Goal: Task Accomplishment & Management: Manage account settings

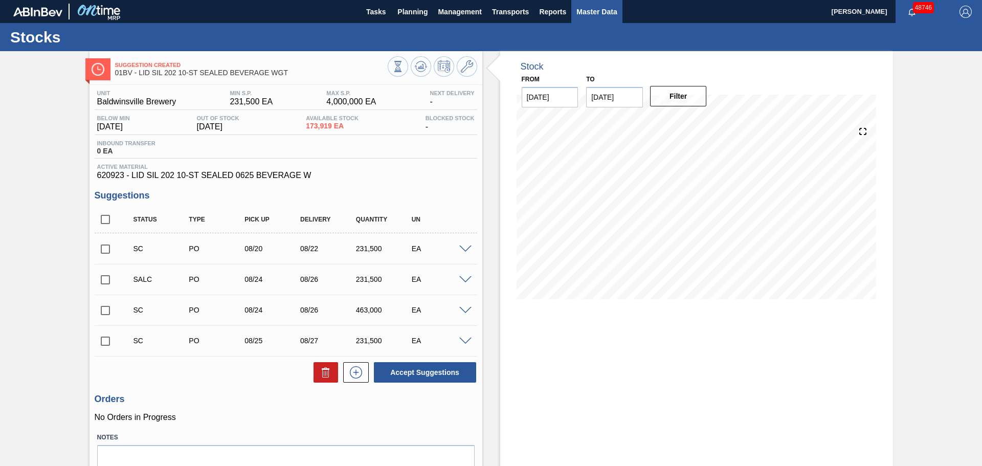
drag, startPoint x: 595, startPoint y: 15, endPoint x: 572, endPoint y: 15, distance: 23.0
click at [595, 15] on span "Master Data" at bounding box center [596, 12] width 40 height 12
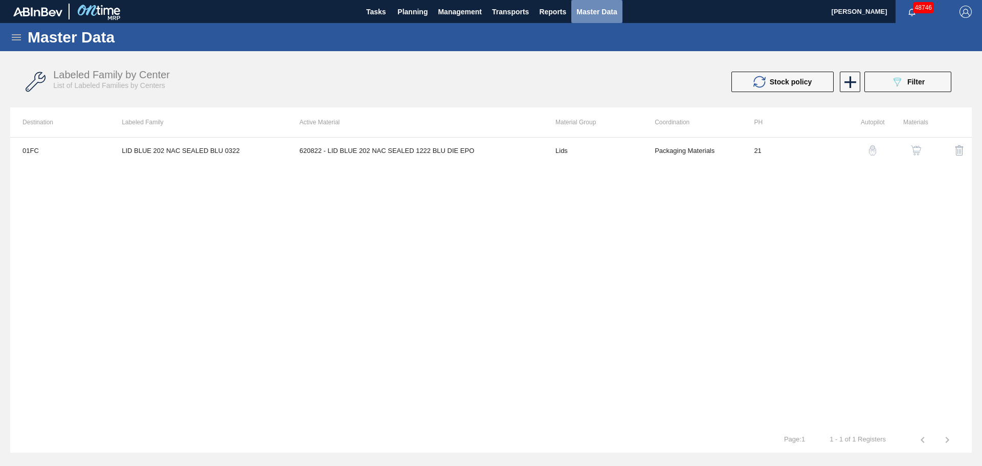
click at [592, 11] on span "Master Data" at bounding box center [596, 12] width 40 height 12
click at [588, 9] on span "Master Data" at bounding box center [596, 12] width 40 height 12
drag, startPoint x: 233, startPoint y: 92, endPoint x: 496, endPoint y: 94, distance: 262.8
click at [274, 94] on div "Labeled Family by Center List of Labeled Families by Centers Stock policy 089F7…" at bounding box center [490, 82] width 961 height 38
click at [848, 81] on icon at bounding box center [850, 82] width 12 height 12
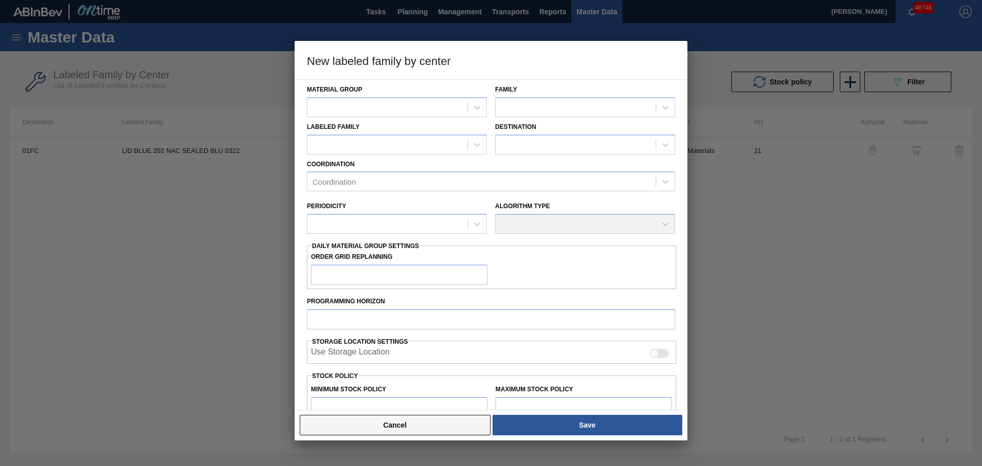
click at [440, 425] on button "Cancel" at bounding box center [395, 425] width 191 height 20
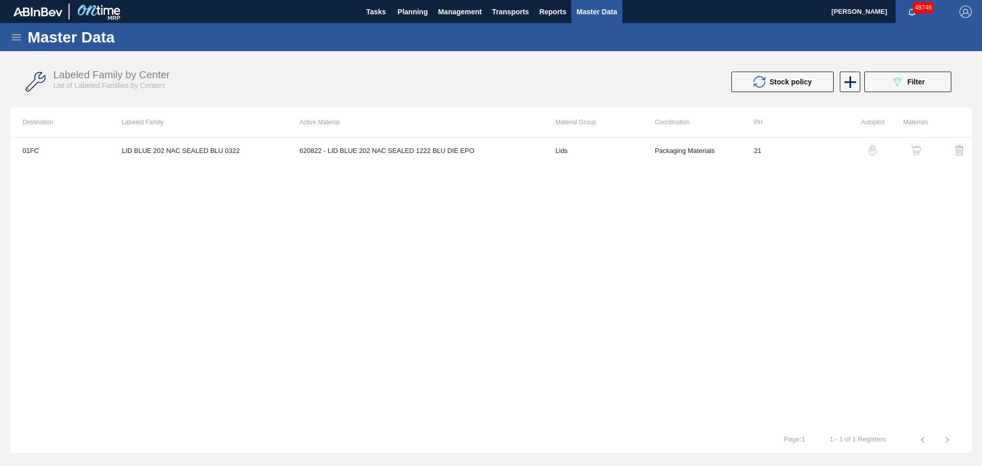
click at [12, 34] on icon at bounding box center [16, 37] width 9 height 6
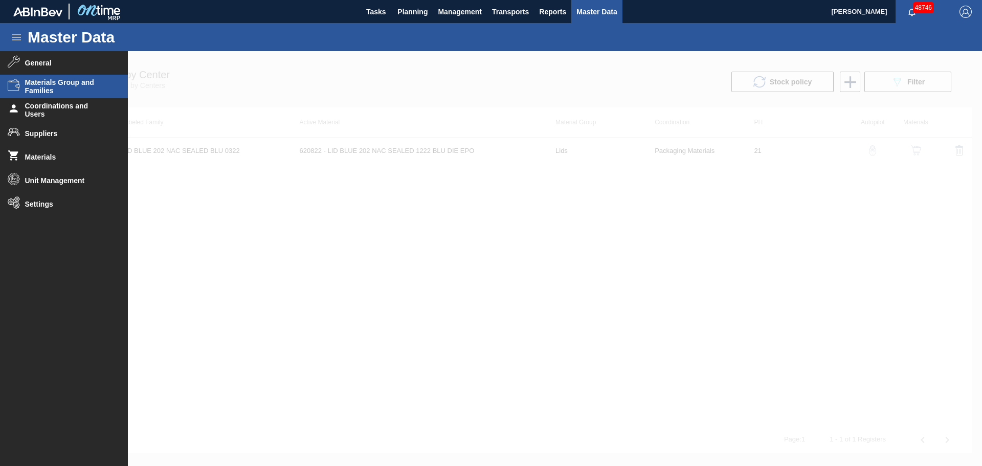
click at [62, 88] on span "Materials Group and Families" at bounding box center [67, 86] width 84 height 16
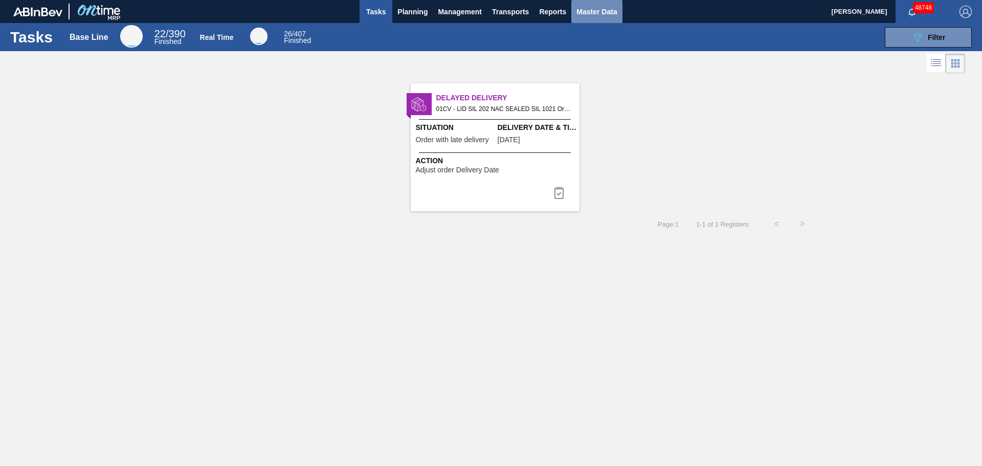
click at [594, 9] on span "Master Data" at bounding box center [596, 12] width 40 height 12
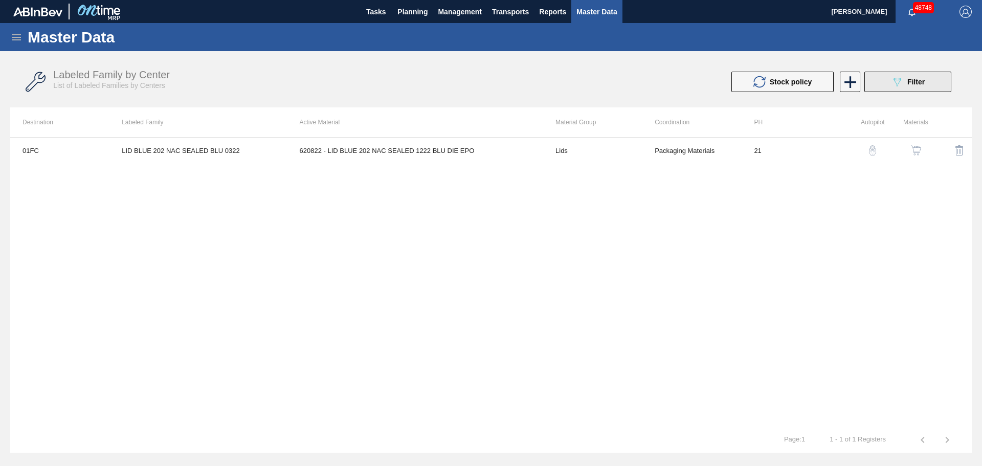
click at [910, 88] on button "089F7B8B-B2A5-4AFE-B5C0-19BA573D28AC Filter" at bounding box center [907, 82] width 87 height 20
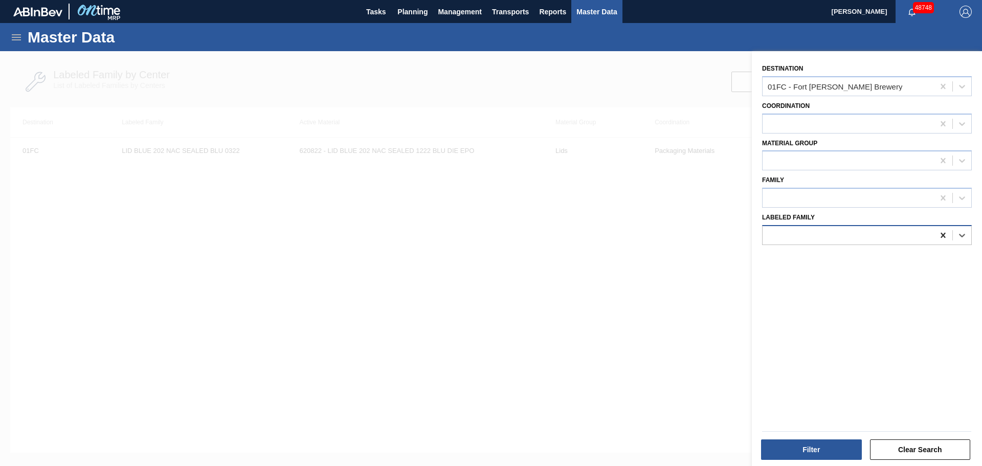
click at [944, 233] on icon at bounding box center [943, 235] width 10 height 10
click at [941, 85] on icon at bounding box center [943, 86] width 10 height 10
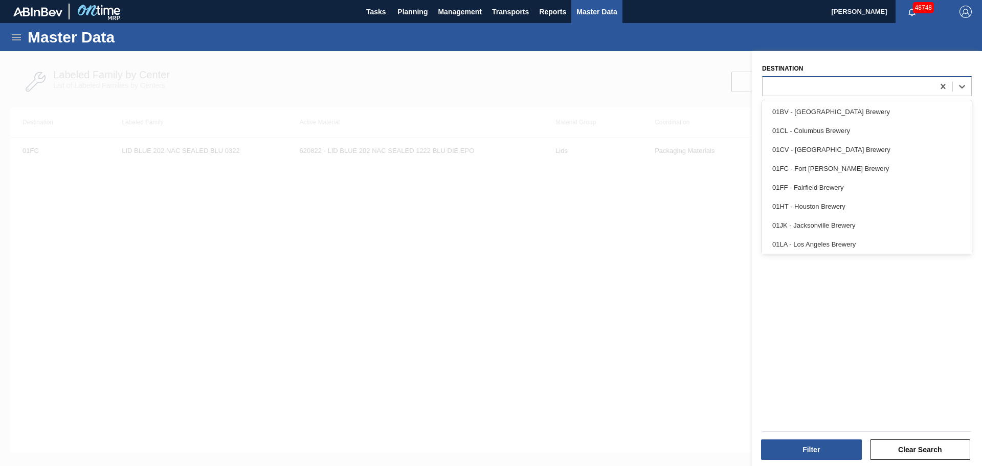
click at [926, 88] on div at bounding box center [847, 86] width 171 height 15
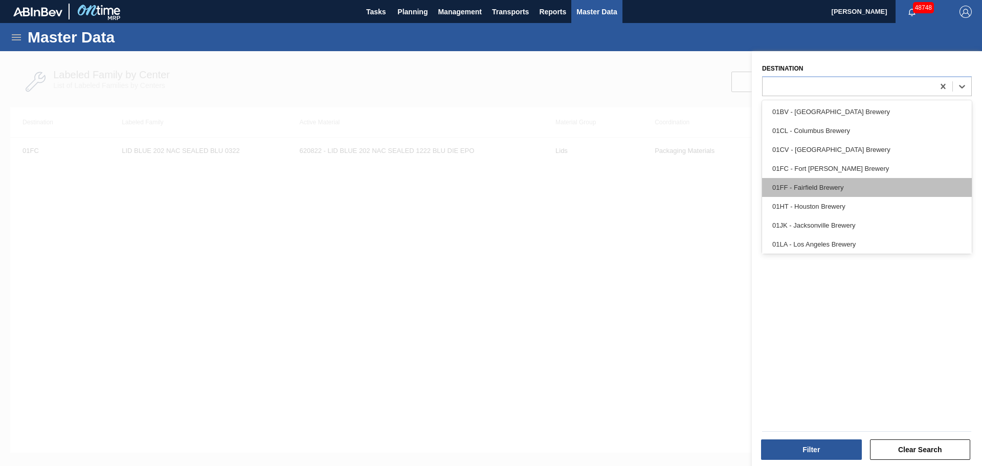
click at [846, 195] on div "01FF - Fairfield Brewery" at bounding box center [867, 187] width 210 height 19
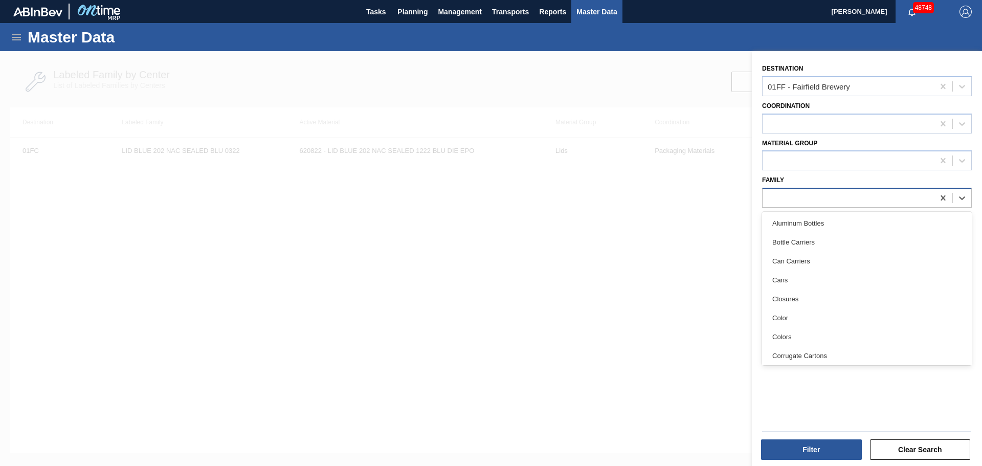
click at [846, 197] on div at bounding box center [847, 198] width 171 height 15
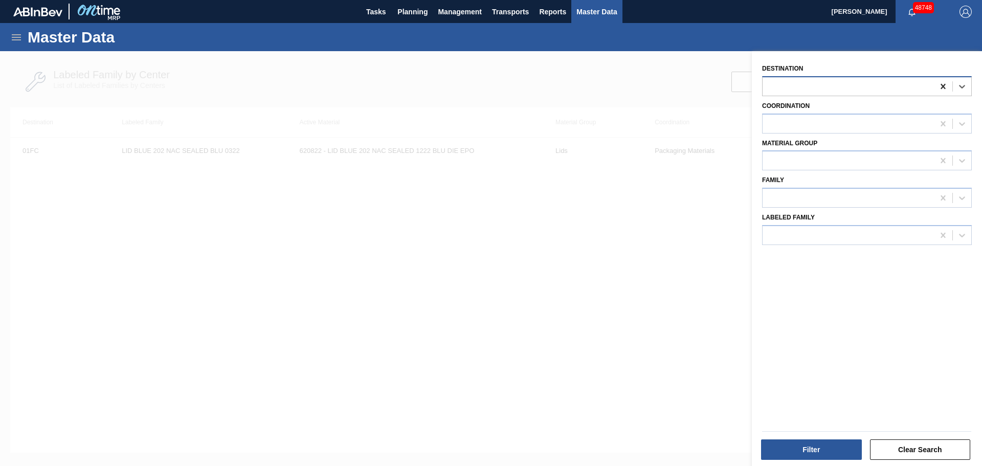
click at [940, 85] on icon at bounding box center [942, 86] width 5 height 5
click at [821, 234] on div at bounding box center [847, 235] width 171 height 15
click at [680, 260] on div at bounding box center [491, 284] width 982 height 466
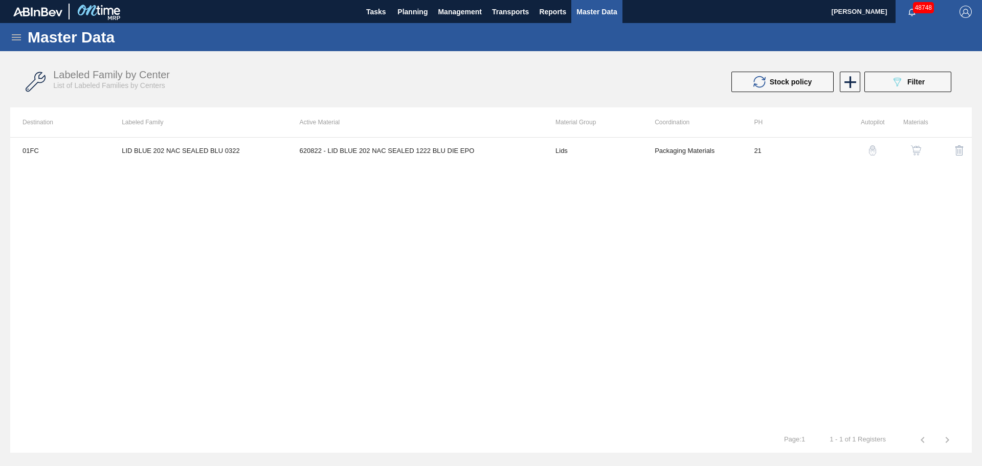
click at [14, 36] on icon at bounding box center [16, 37] width 12 height 12
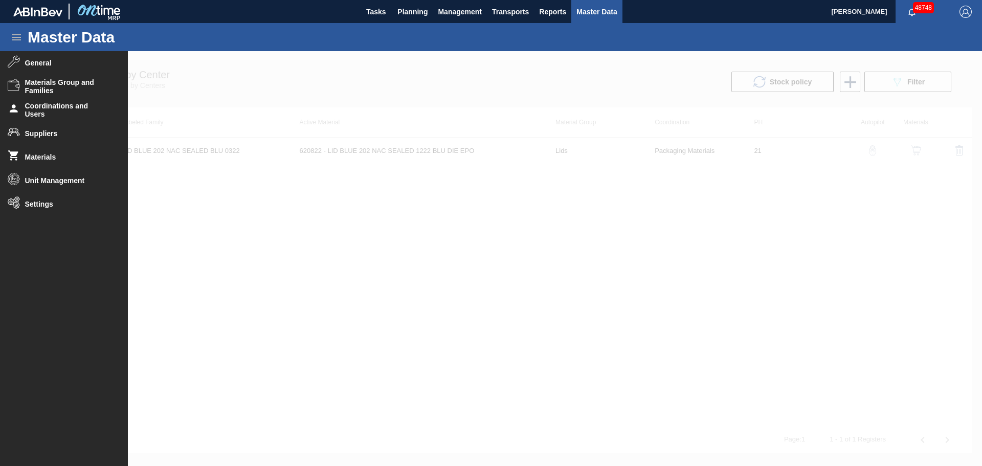
drag, startPoint x: 735, startPoint y: 200, endPoint x: 801, endPoint y: 178, distance: 70.0
click at [747, 200] on div at bounding box center [491, 258] width 982 height 415
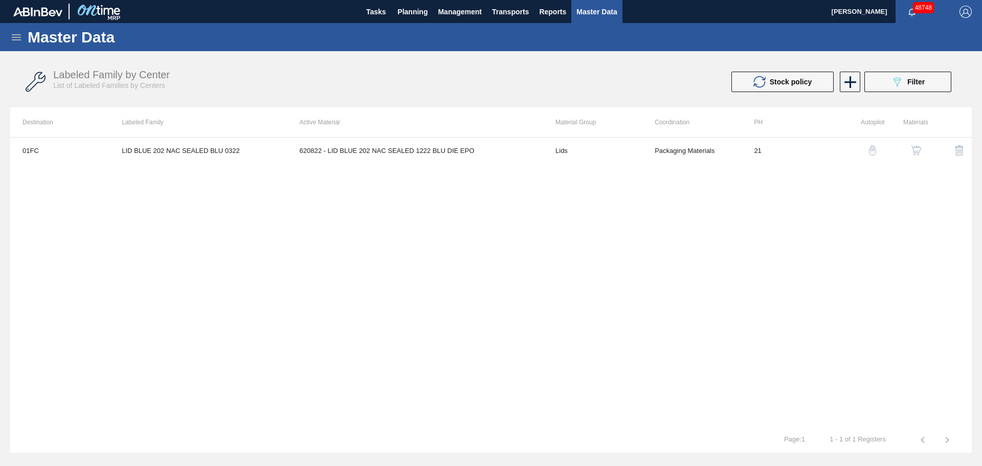
click at [887, 93] on div "Labeled Family by Center List of Labeled Families by Centers Stock policy 089F7…" at bounding box center [490, 82] width 961 height 38
click at [889, 87] on button "089F7B8B-B2A5-4AFE-B5C0-19BA573D28AC Filter" at bounding box center [907, 82] width 87 height 20
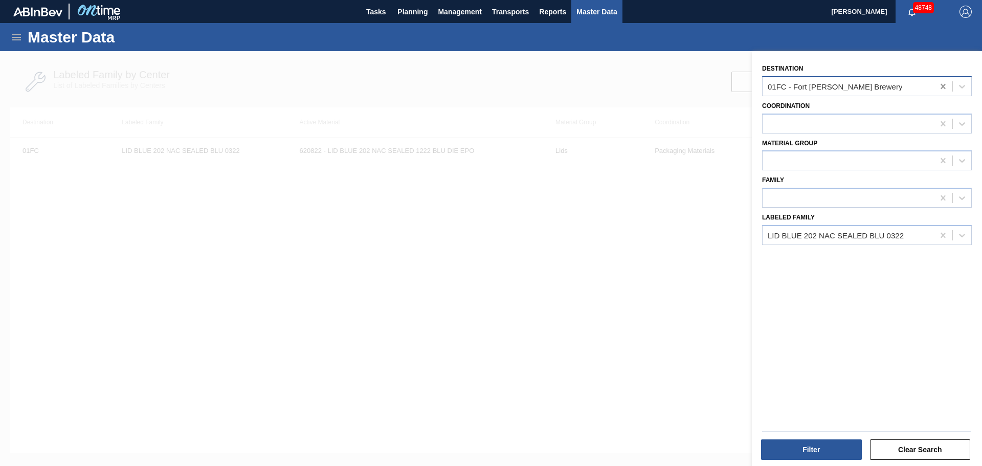
click at [938, 86] on icon at bounding box center [943, 86] width 10 height 10
click at [914, 87] on div at bounding box center [847, 86] width 171 height 15
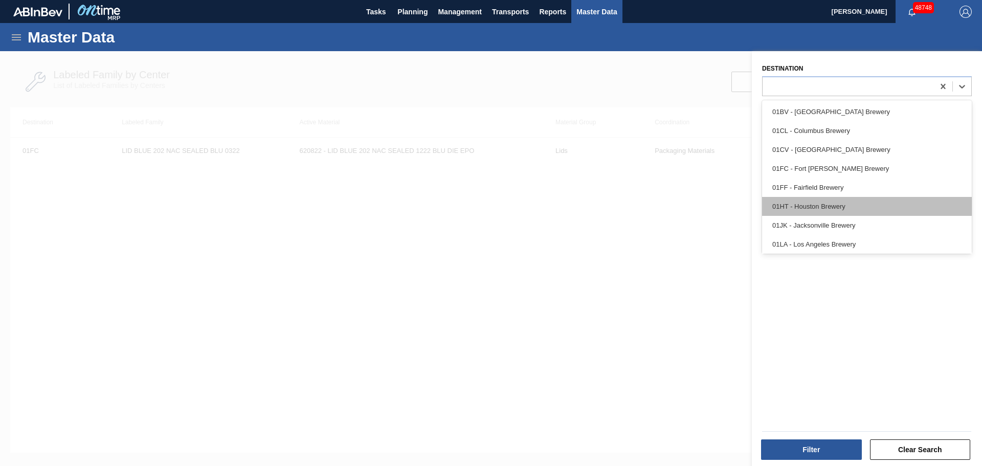
click at [821, 199] on div "01HT - Houston Brewery" at bounding box center [867, 206] width 210 height 19
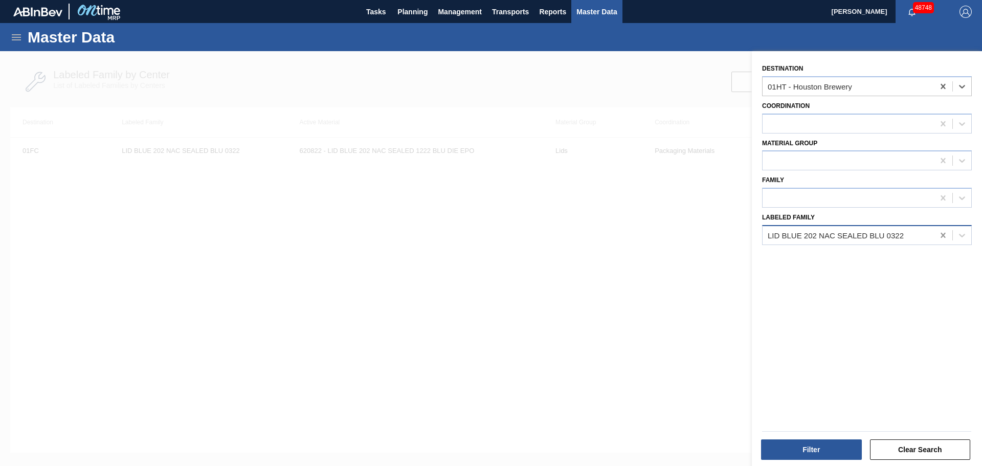
click at [944, 236] on icon at bounding box center [943, 235] width 10 height 10
click at [822, 457] on button "Filter" at bounding box center [811, 449] width 101 height 20
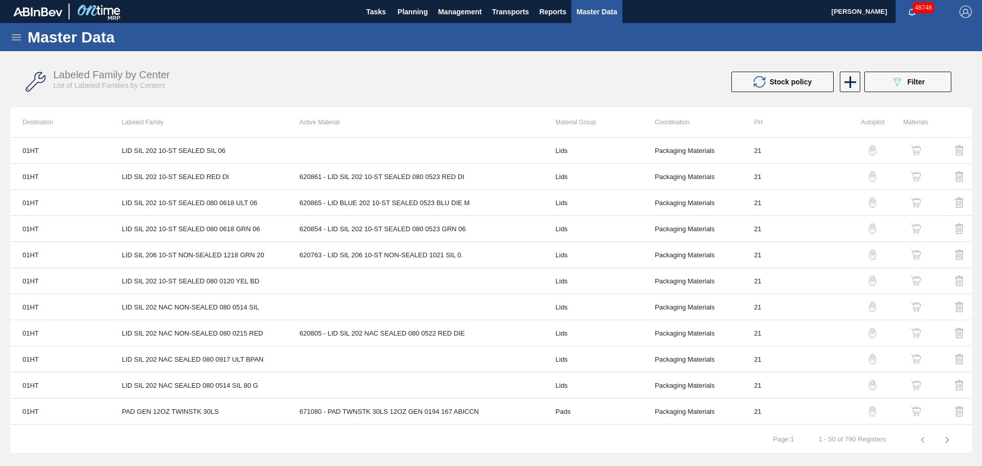
click at [907, 74] on button "089F7B8B-B2A5-4AFE-B5C0-19BA573D28AC Filter" at bounding box center [907, 82] width 87 height 20
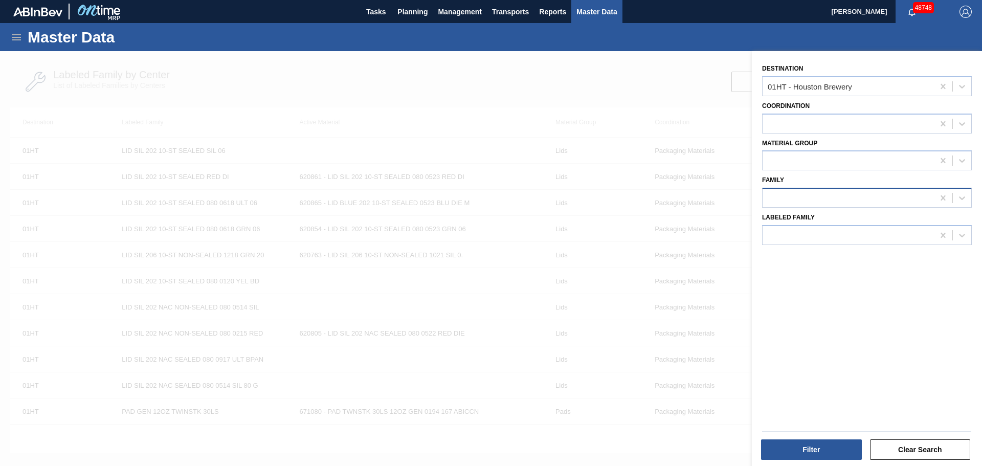
click at [803, 200] on div at bounding box center [847, 198] width 171 height 15
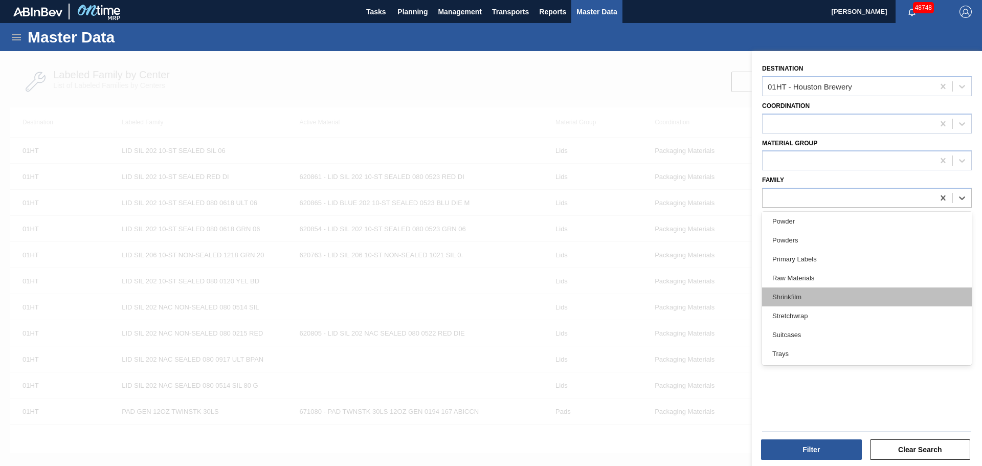
click at [816, 304] on div "Shrinkfilm" at bounding box center [867, 296] width 210 height 19
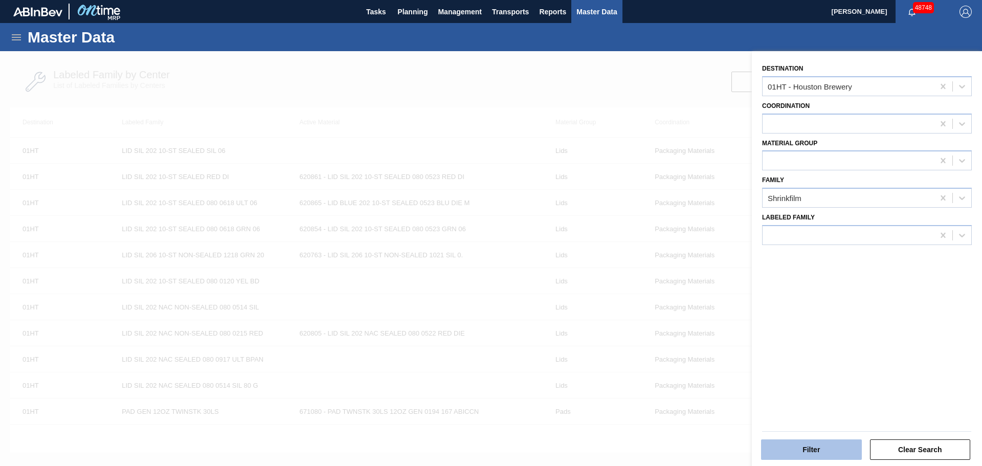
click at [815, 446] on button "Filter" at bounding box center [811, 449] width 101 height 20
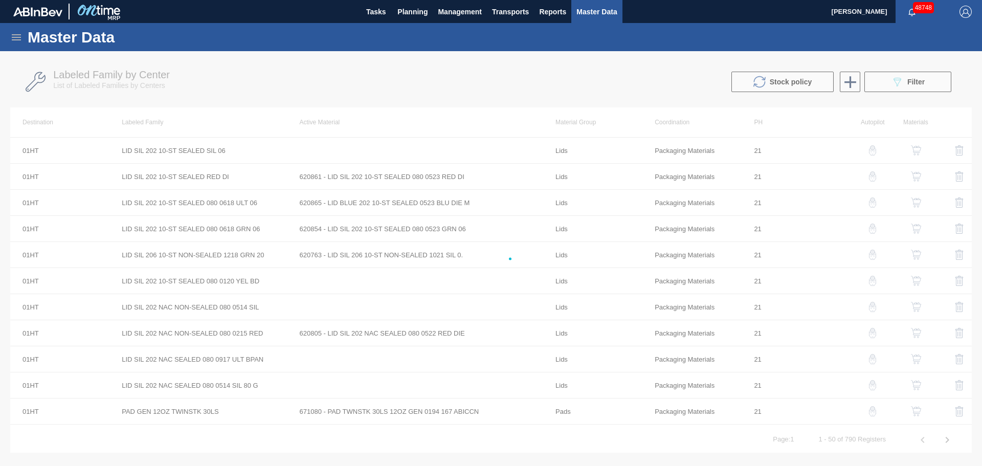
click at [815, 446] on div at bounding box center [491, 258] width 982 height 415
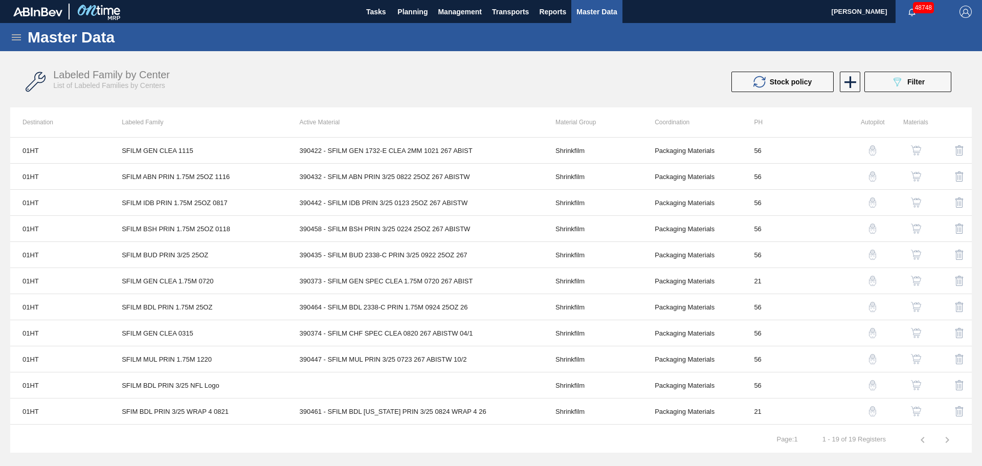
click at [916, 281] on img "button" at bounding box center [916, 281] width 10 height 10
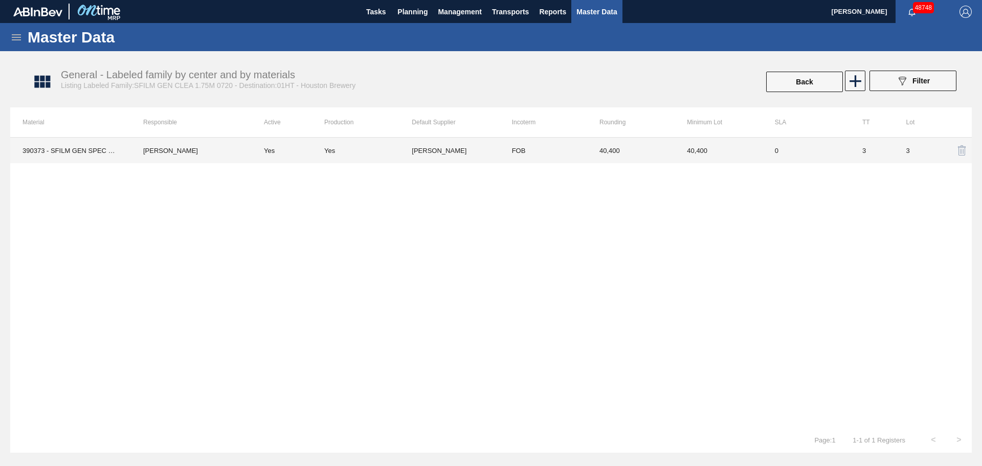
click at [543, 147] on td "FOB" at bounding box center [543, 151] width 87 height 26
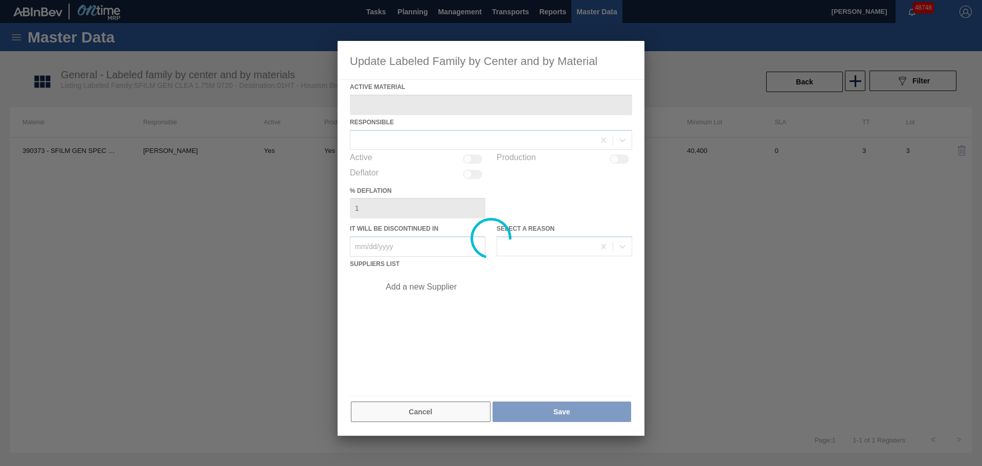
type Material "390373 - SFILM GEN SPEC CLEA 1.75M 0720 267 ABIST"
checkbox input "true"
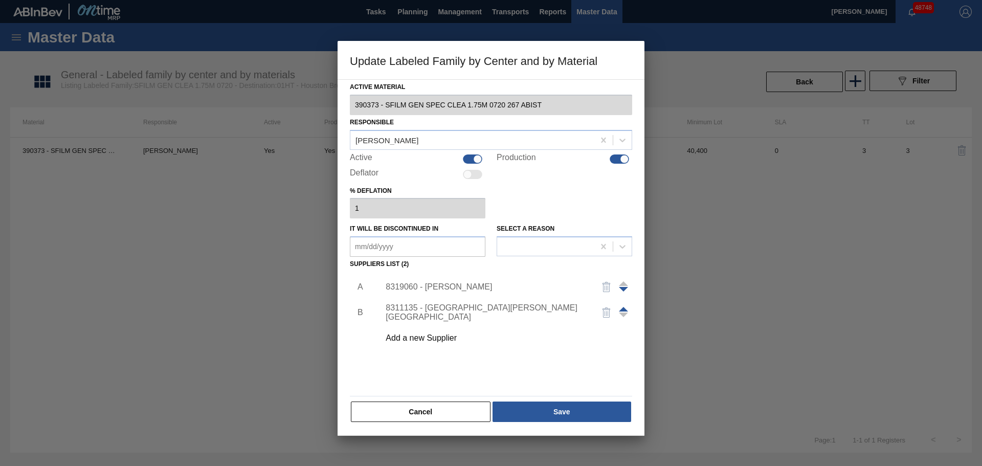
click at [430, 412] on button "Cancel" at bounding box center [421, 411] width 140 height 20
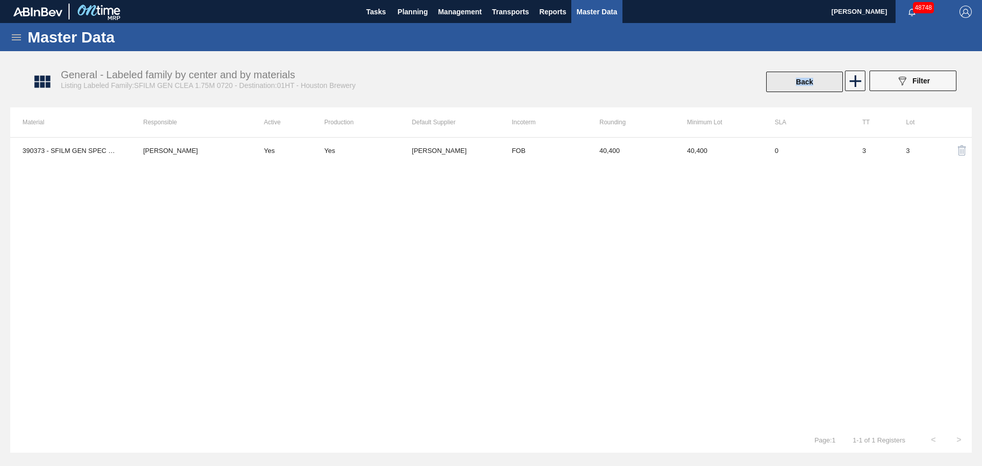
drag, startPoint x: 824, startPoint y: 70, endPoint x: 817, endPoint y: 76, distance: 9.8
click at [817, 76] on div "General - Labeled family by center and by materials Listing Labeled Family:SFIL…" at bounding box center [495, 82] width 961 height 38
click at [817, 76] on button "Back" at bounding box center [804, 82] width 77 height 20
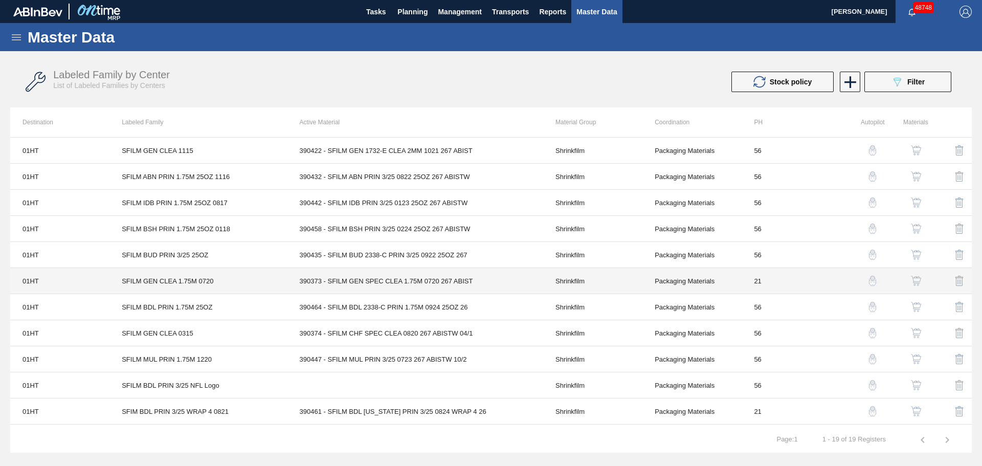
click at [356, 283] on td "390373 - SFILM GEN SPEC CLEA 1.75M 0720 267 ABIST" at bounding box center [415, 281] width 256 height 26
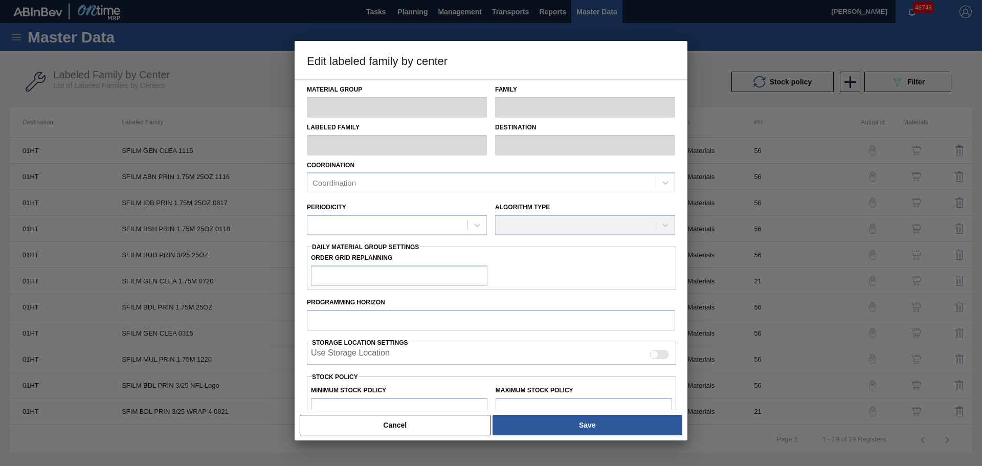
type input "Shrinkfilm"
type input "SFILM GEN CLEA 1.75M 0720"
type input "01HT - Houston Brewery"
type input "21"
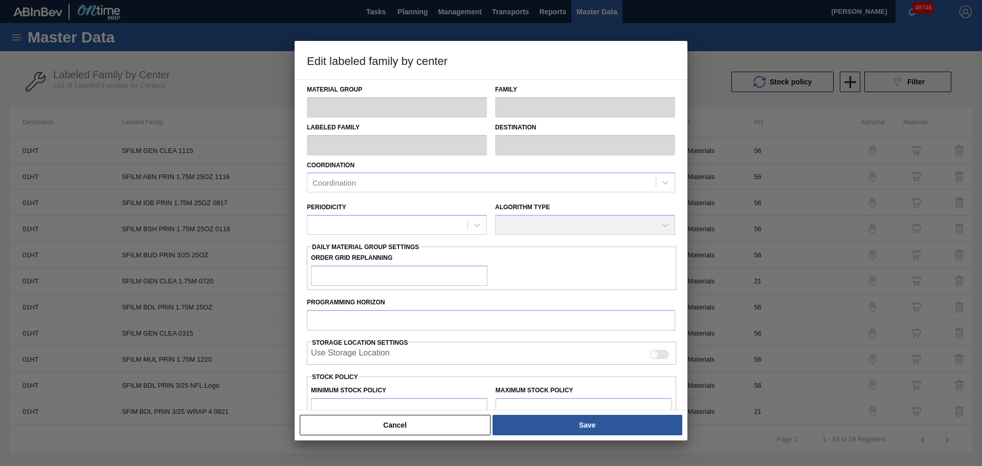
type input "1,000"
type input "673,564"
type input "0"
type input "1,000"
checkbox input "true"
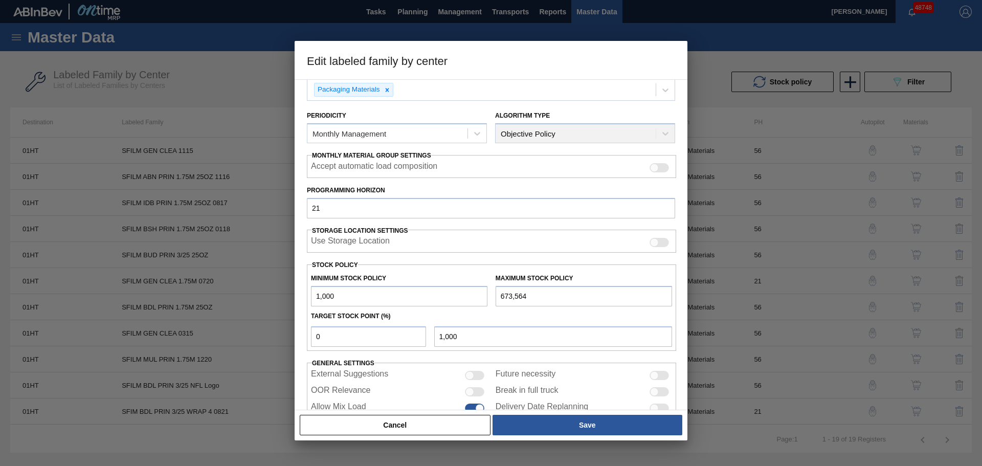
scroll to position [124, 0]
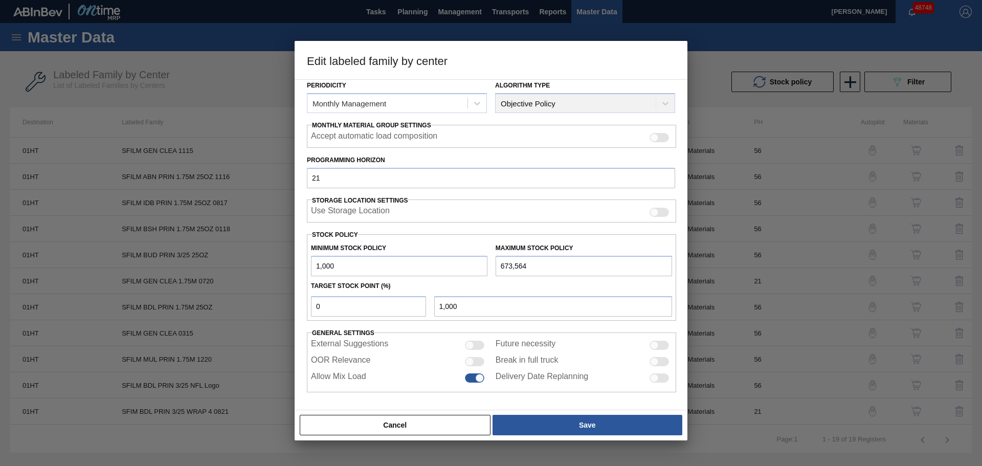
click at [483, 356] on div "OOR Relevance" at bounding box center [399, 361] width 176 height 12
click at [476, 361] on div at bounding box center [474, 361] width 19 height 9
checkbox input "true"
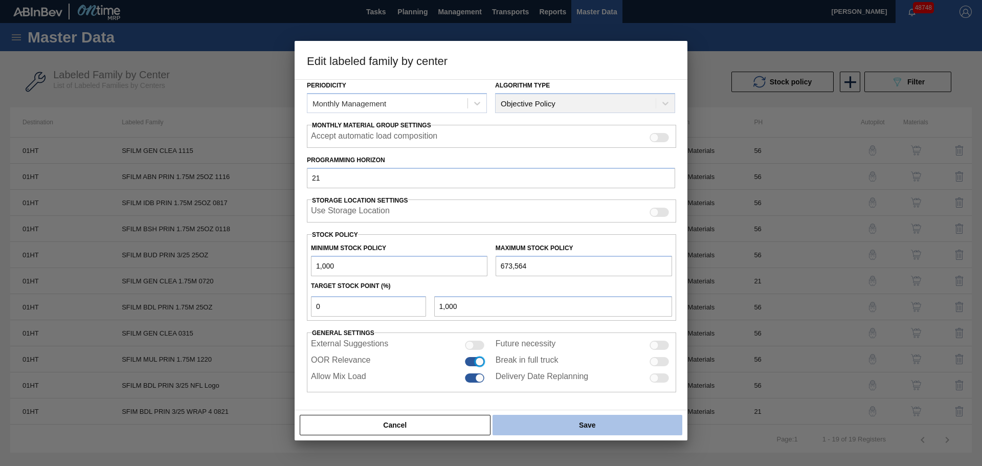
click at [544, 424] on button "Save" at bounding box center [587, 425] width 190 height 20
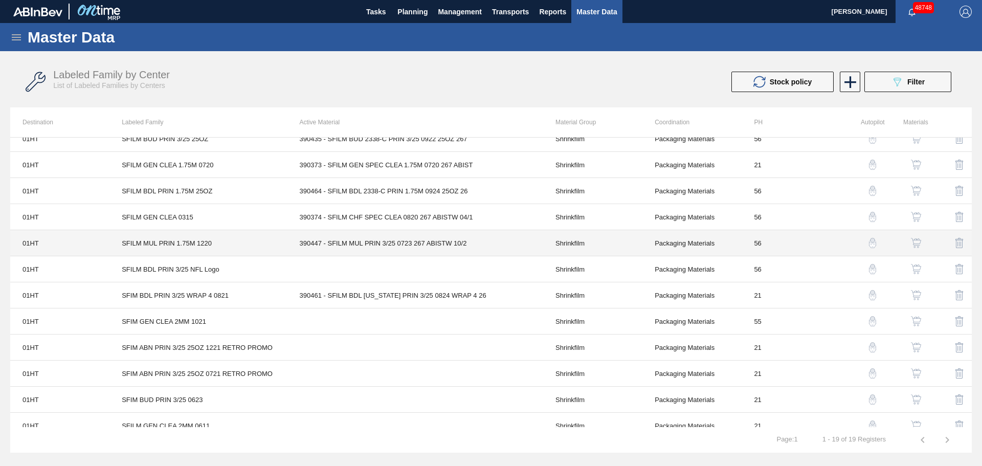
scroll to position [0, 0]
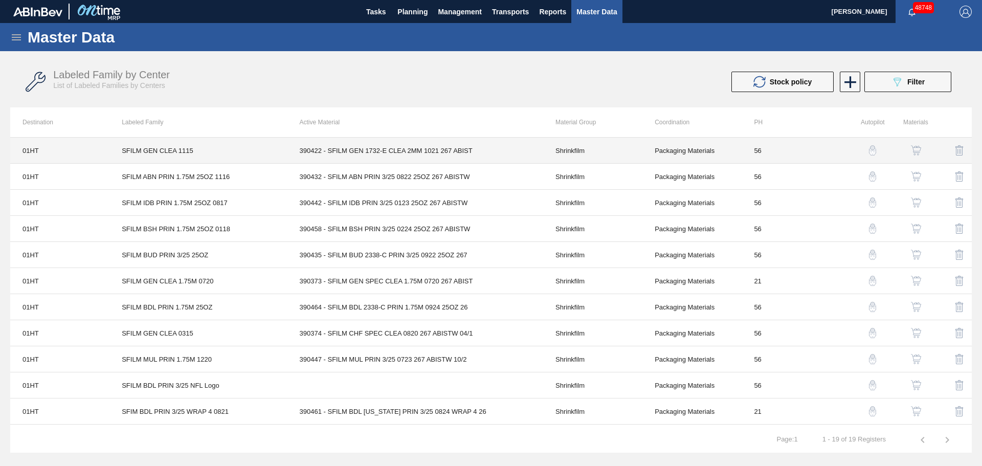
click at [351, 151] on td "390422 - SFILM GEN 1732-E CLEA 2MM 1021 267 ABIST" at bounding box center [415, 151] width 256 height 26
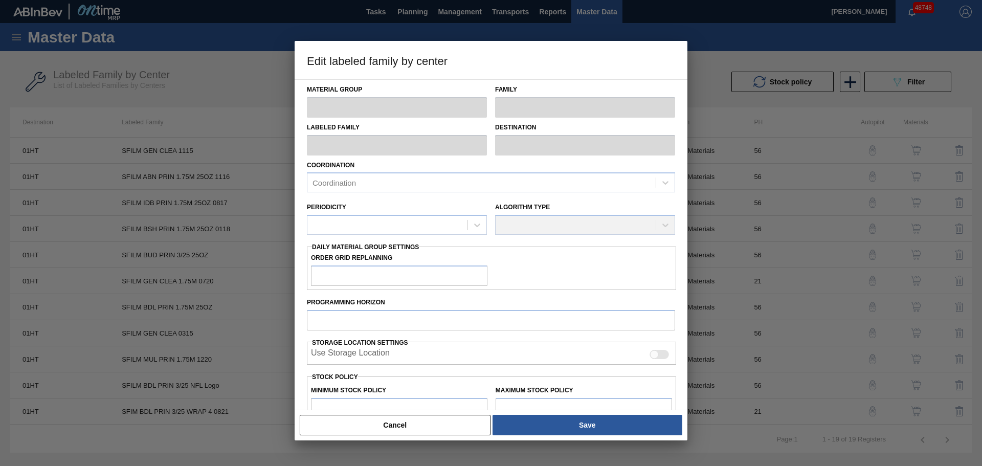
type input "Shrinkfilm"
type input "SFILM GEN CLEA 1115"
type input "01HT - Houston Brewery"
type input "56"
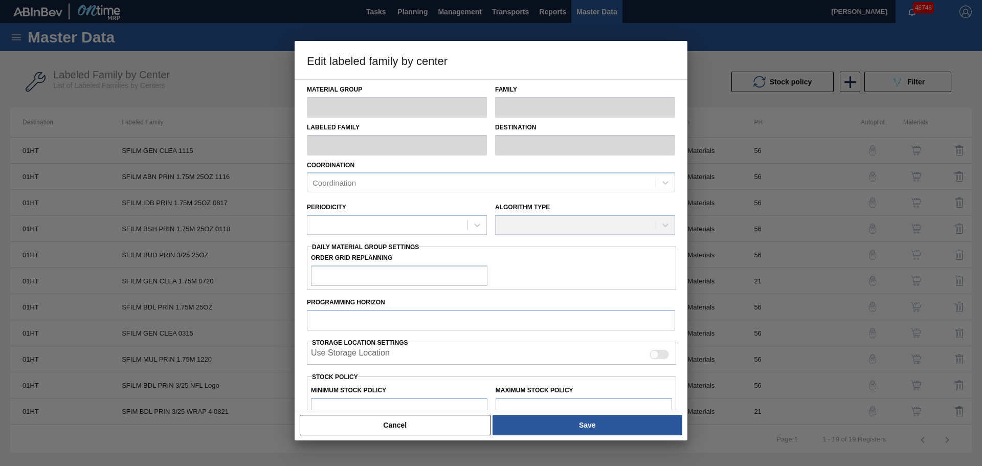
type input "32,260"
type input "199,186"
type input "59"
type input "130,746"
checkbox input "true"
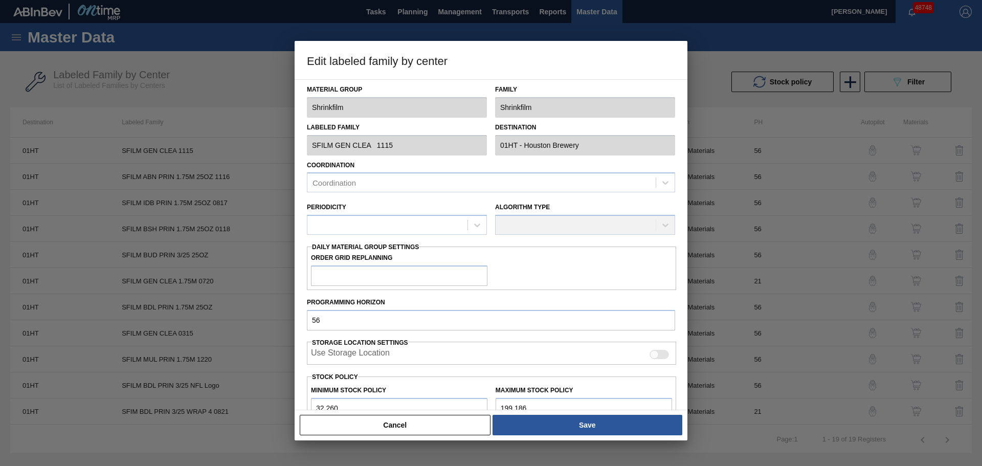
checkbox input "true"
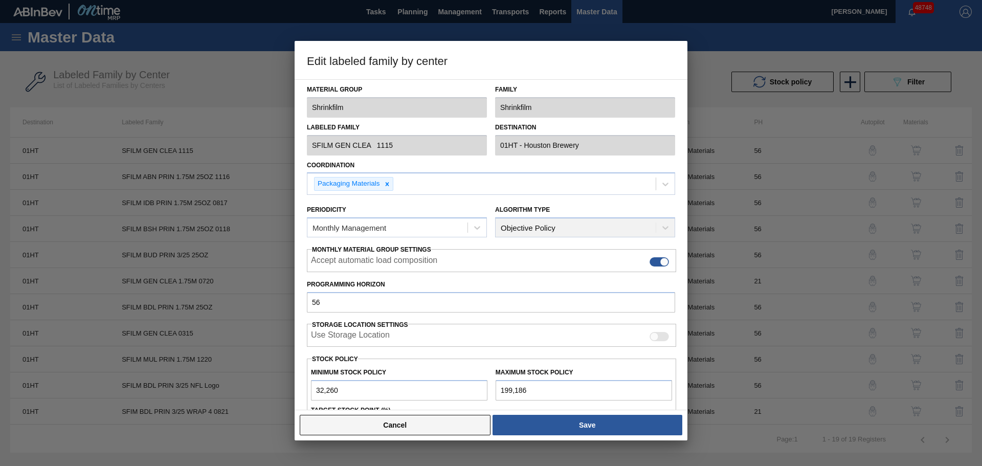
click at [410, 432] on button "Cancel" at bounding box center [395, 425] width 191 height 20
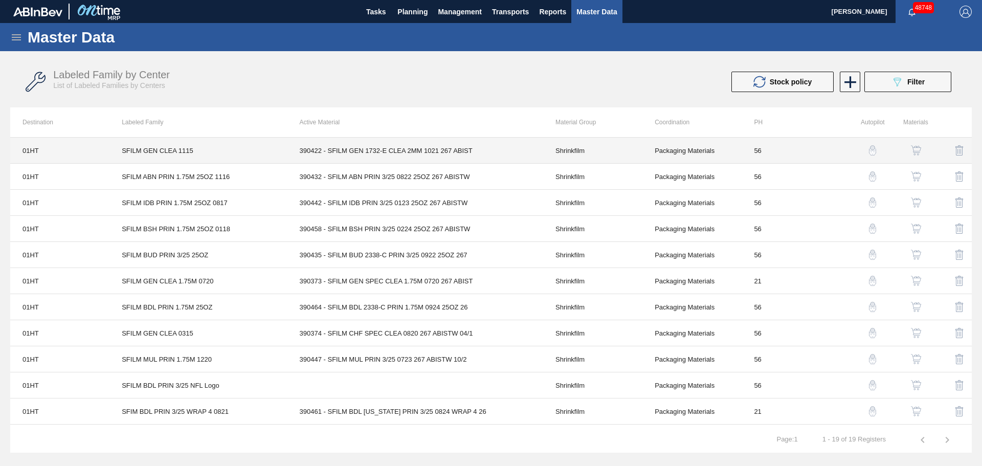
click at [356, 151] on td "390422 - SFILM GEN 1732-E CLEA 2MM 1021 267 ABIST" at bounding box center [415, 151] width 256 height 26
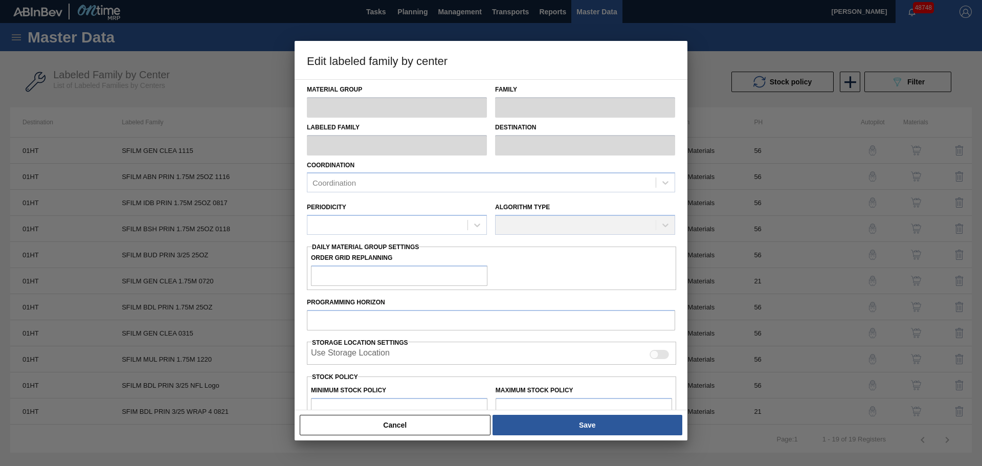
type input "Shrinkfilm"
type input "SFILM GEN CLEA 1115"
type input "01HT - Houston Brewery"
type input "56"
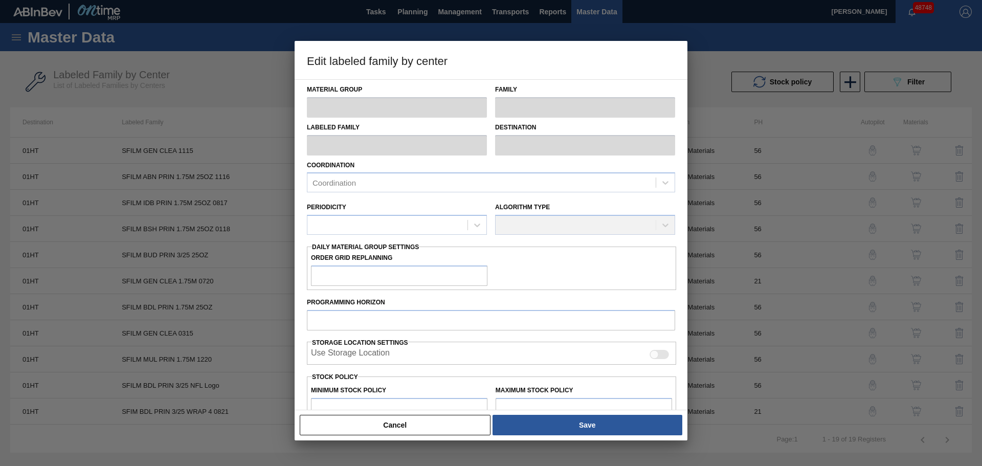
type input "32,260"
type input "199,186"
type input "59"
type input "130,746"
checkbox input "true"
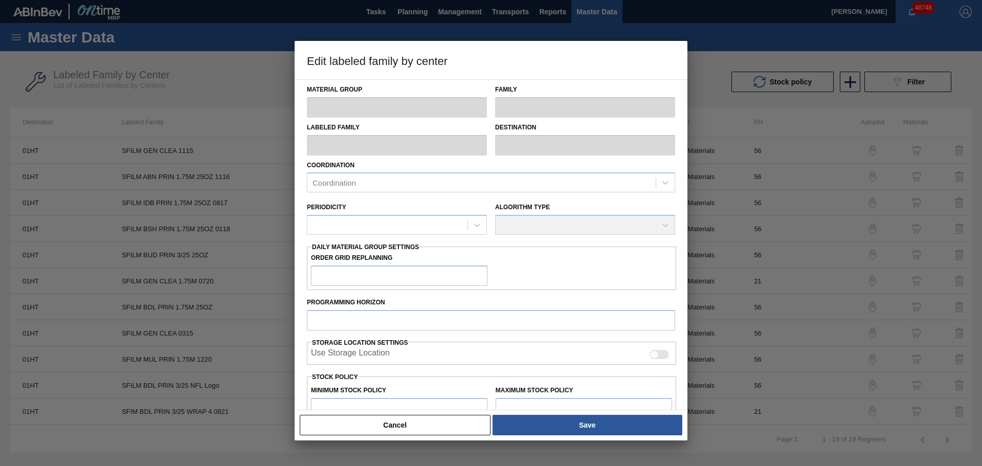
checkbox input "true"
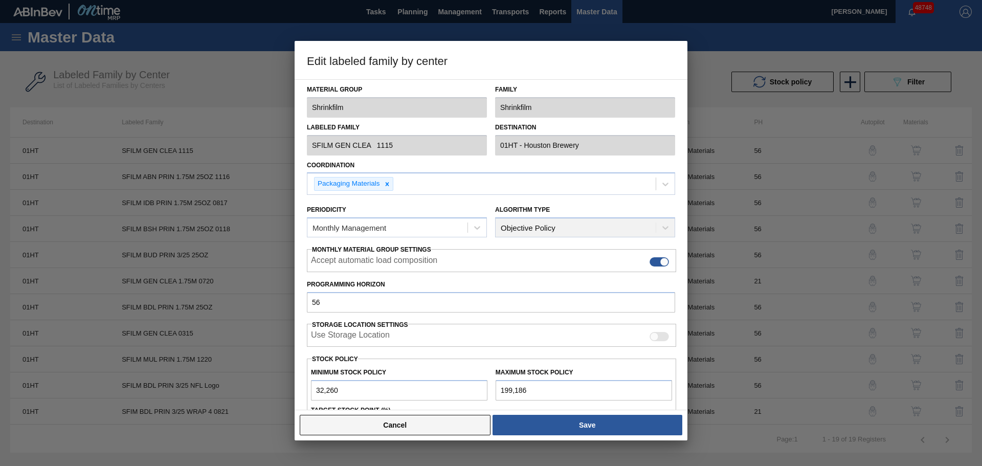
click at [448, 427] on button "Cancel" at bounding box center [395, 425] width 191 height 20
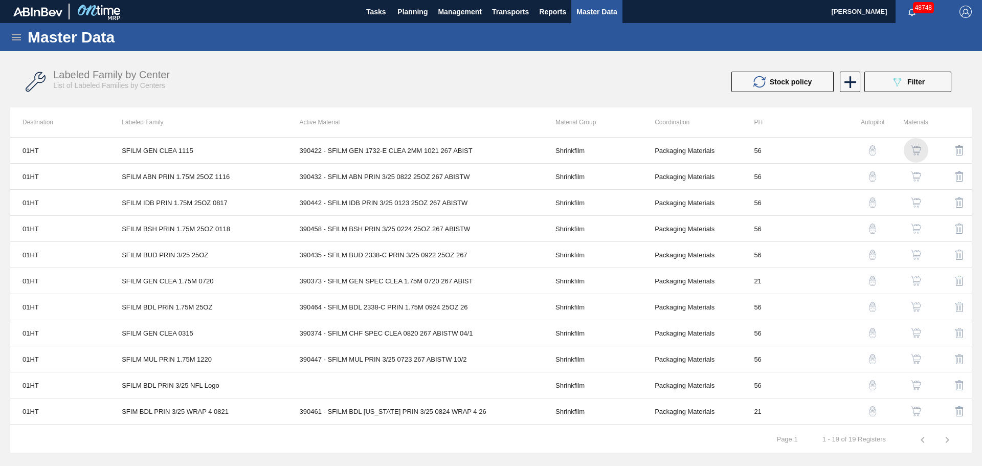
click at [915, 147] on img "button" at bounding box center [916, 150] width 10 height 10
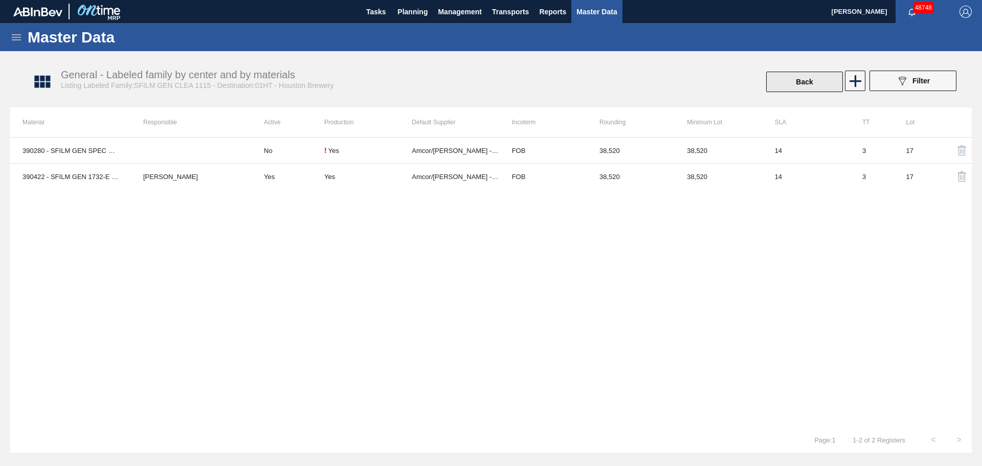
click at [799, 87] on button "Back" at bounding box center [804, 82] width 77 height 20
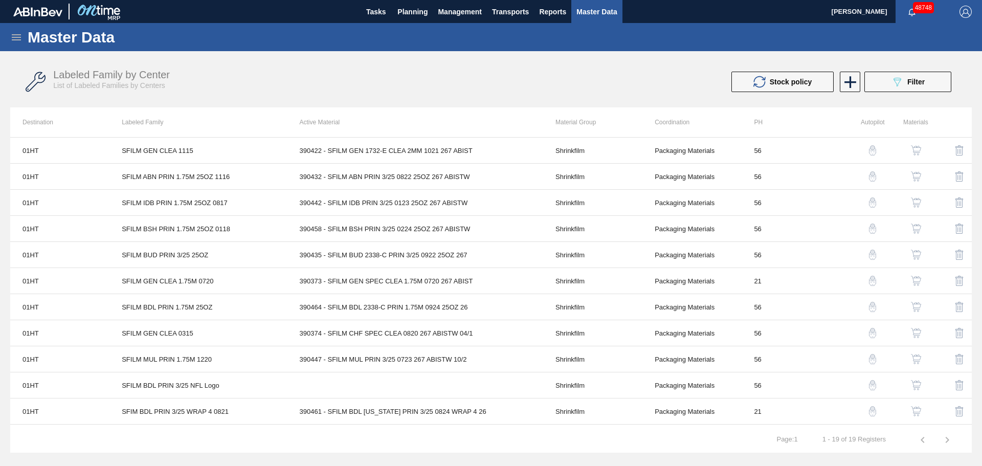
click at [655, 429] on tr "1 - 19 of 19 Registers Page : 1" at bounding box center [490, 440] width 961 height 26
